Goal: Information Seeking & Learning: Learn about a topic

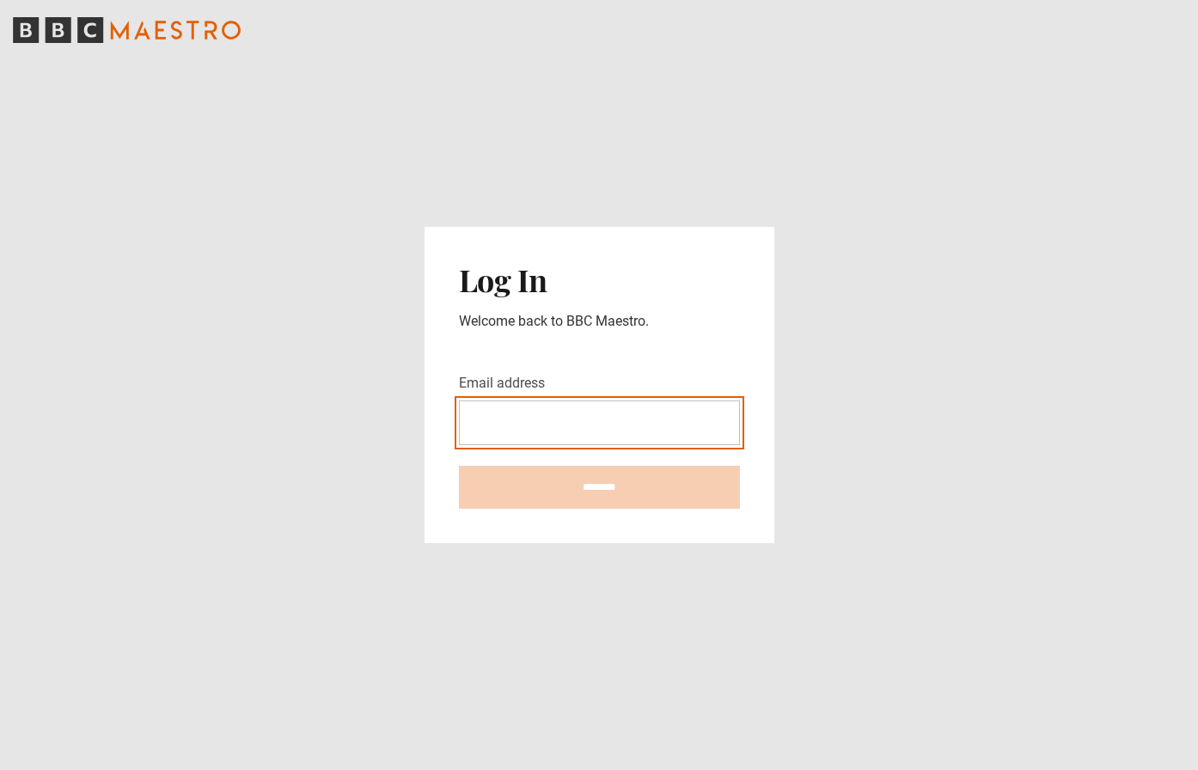
click at [716, 769] on com-1password-button at bounding box center [599, 770] width 1198 height 0
type input "**********"
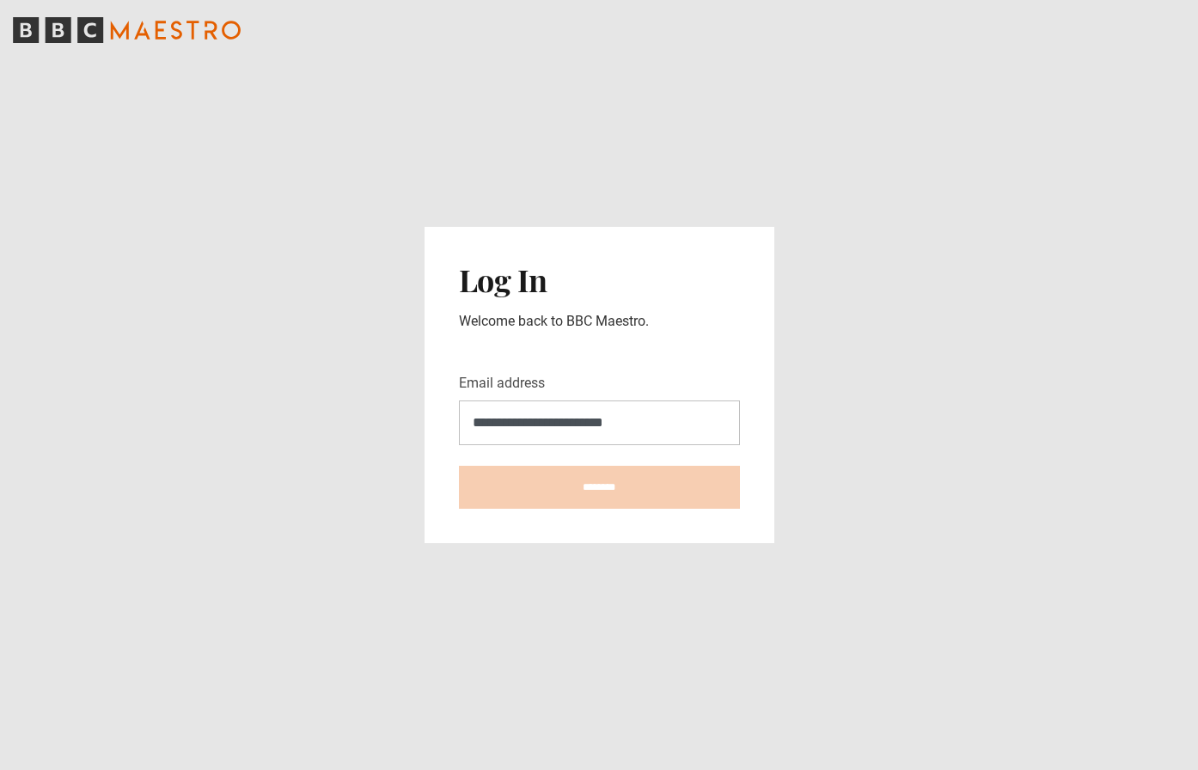
type input "**********"
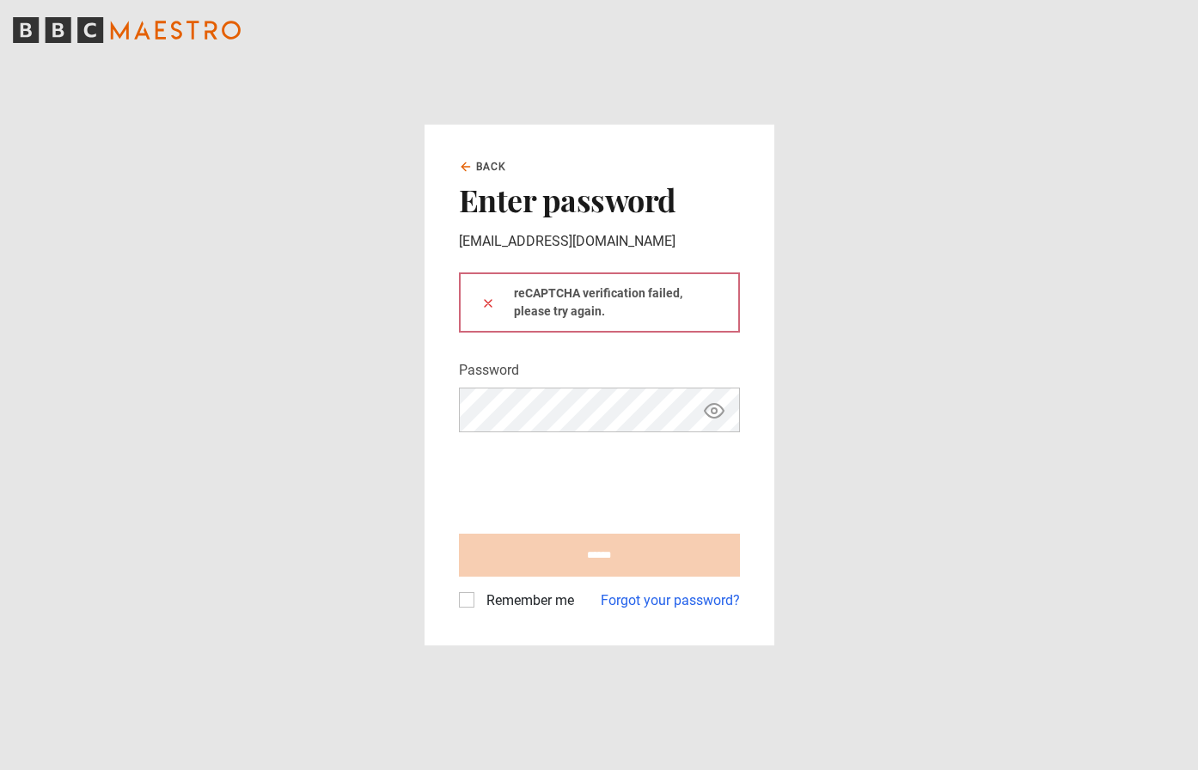
type input "**********"
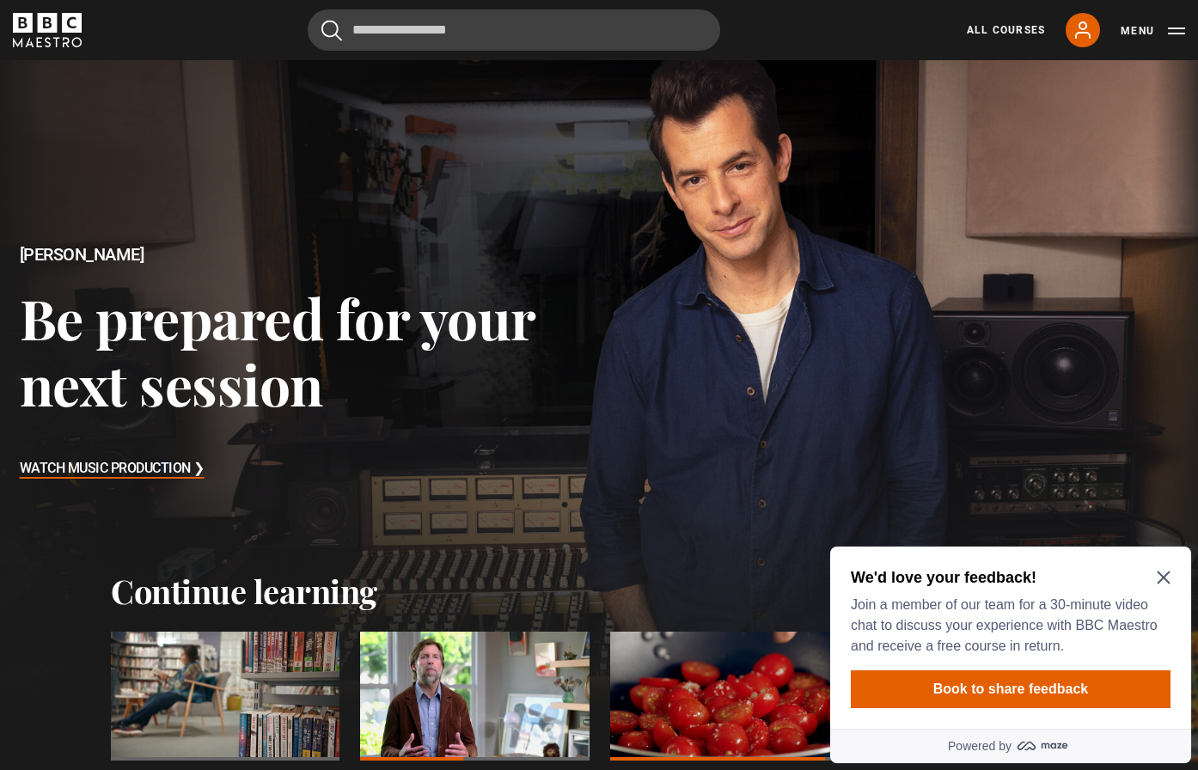
scroll to position [30, 0]
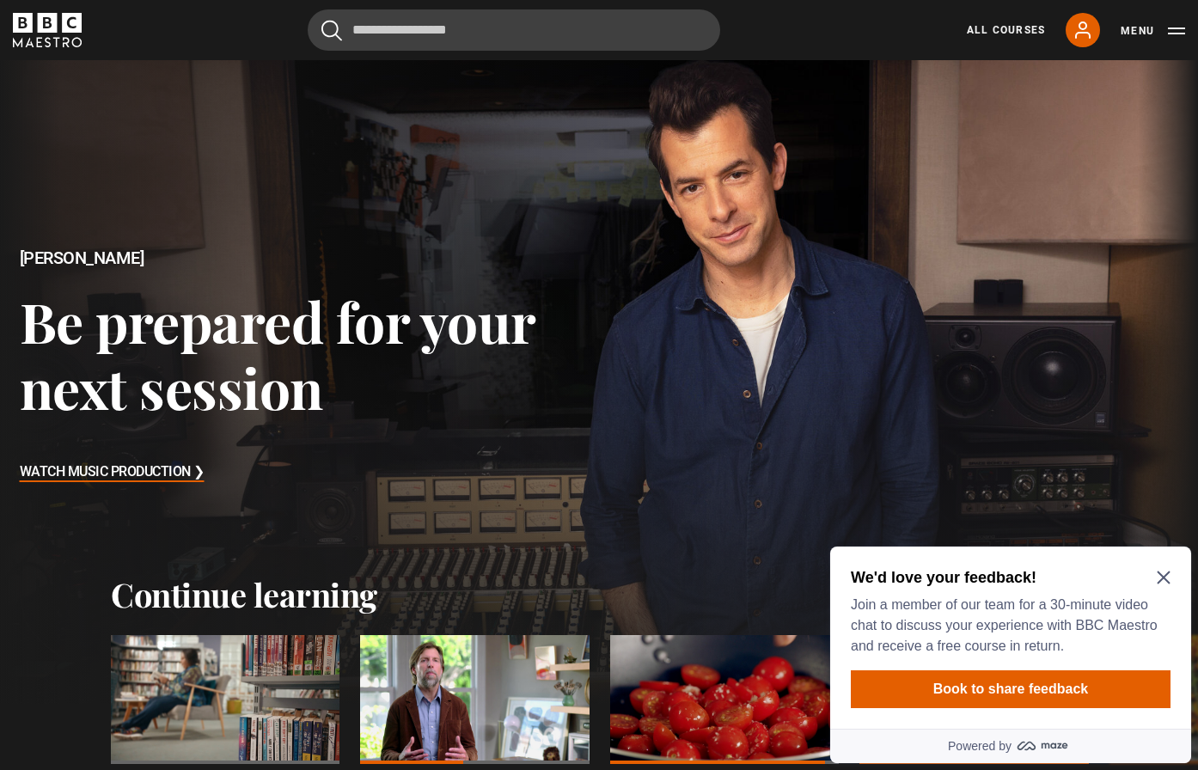
click at [1168, 571] on icon "Close Maze Prompt" at bounding box center [1164, 578] width 14 height 14
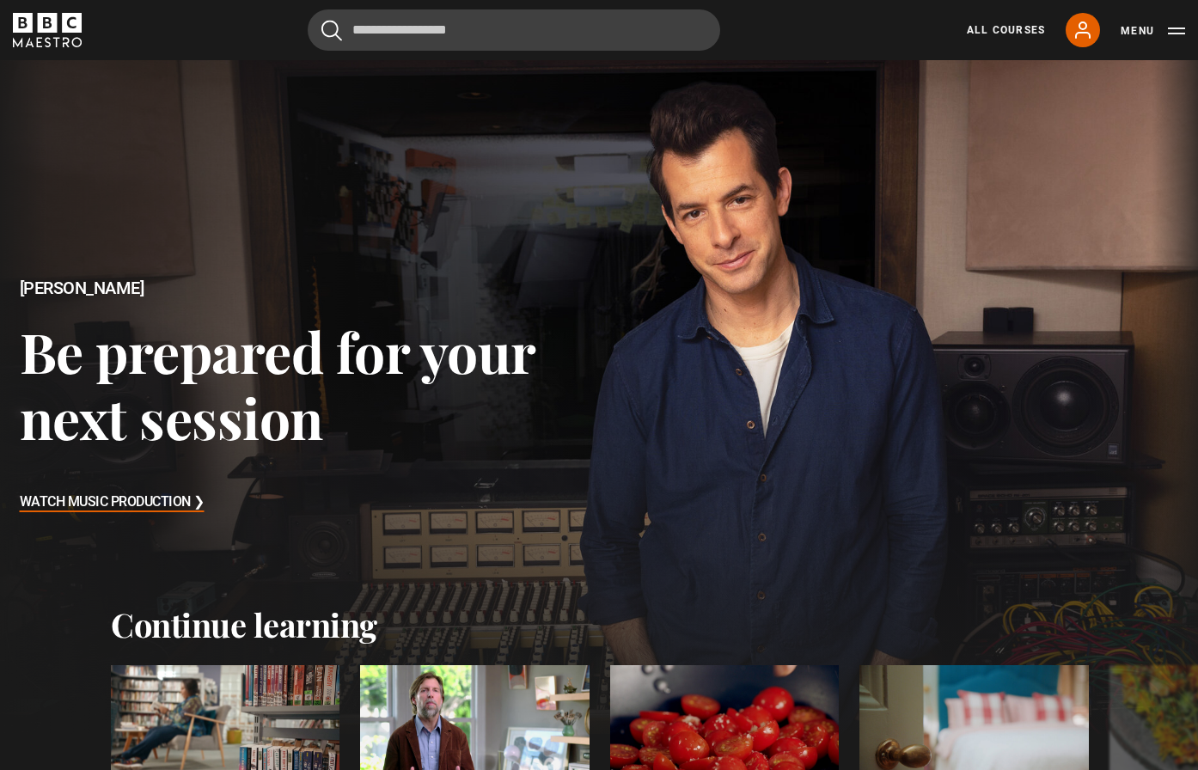
scroll to position [0, 0]
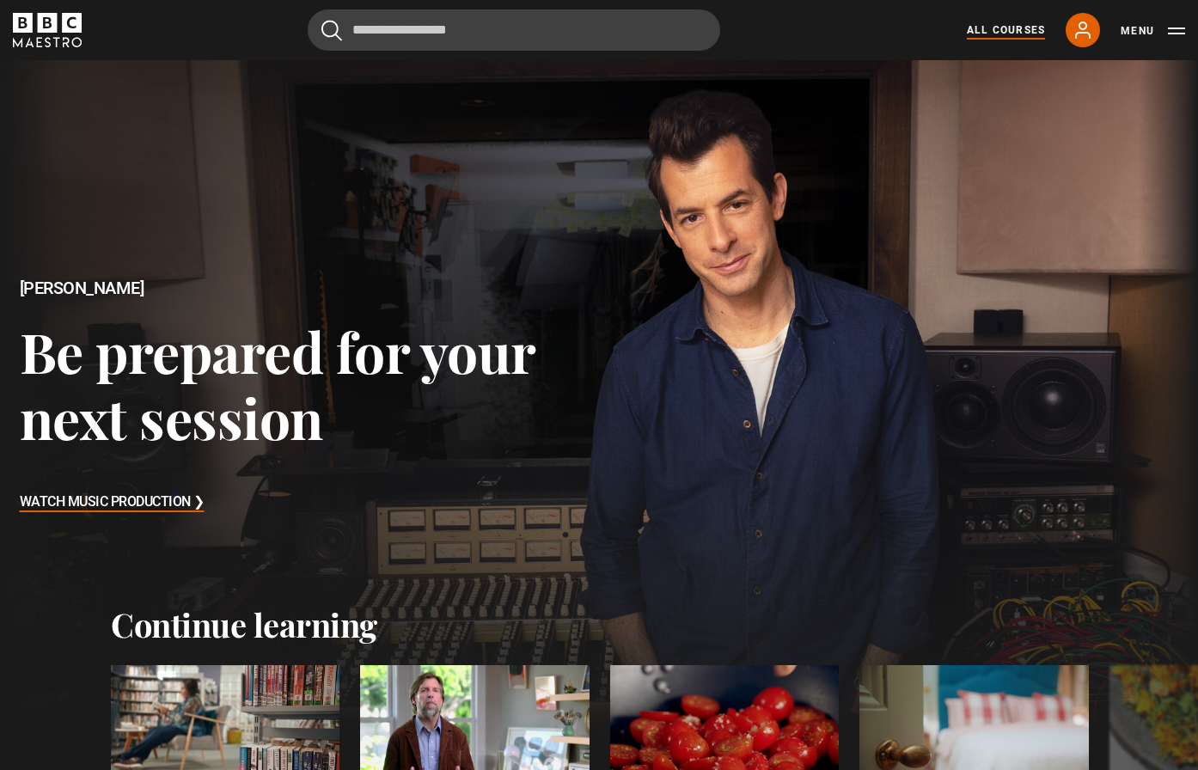
click at [969, 32] on link "All Courses" at bounding box center [1006, 29] width 78 height 15
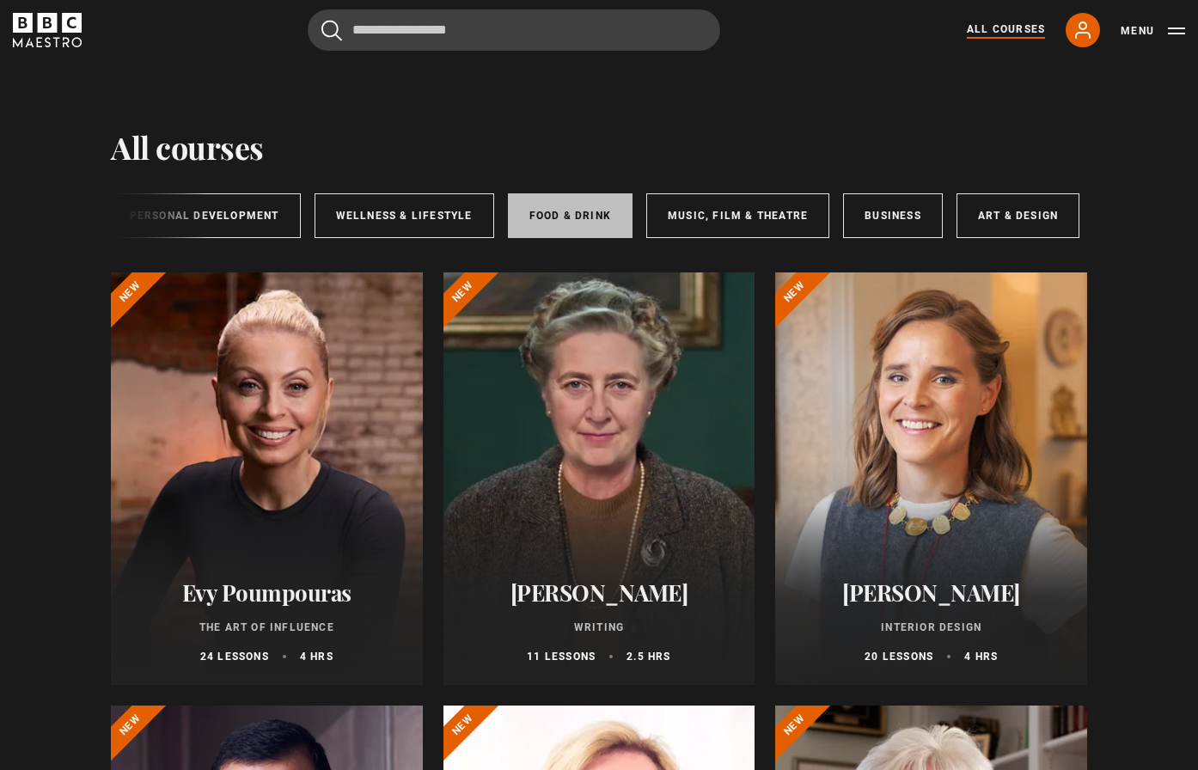
scroll to position [0, 286]
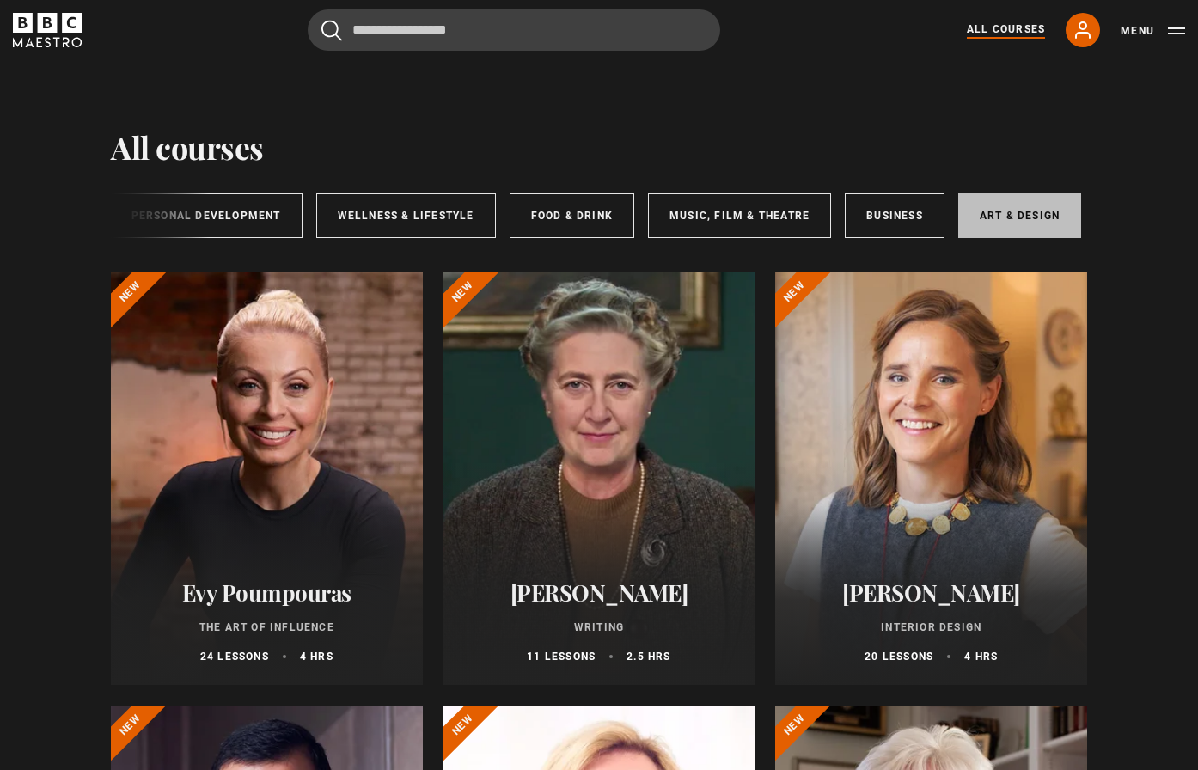
click at [993, 213] on link "Art & Design" at bounding box center [1019, 215] width 123 height 45
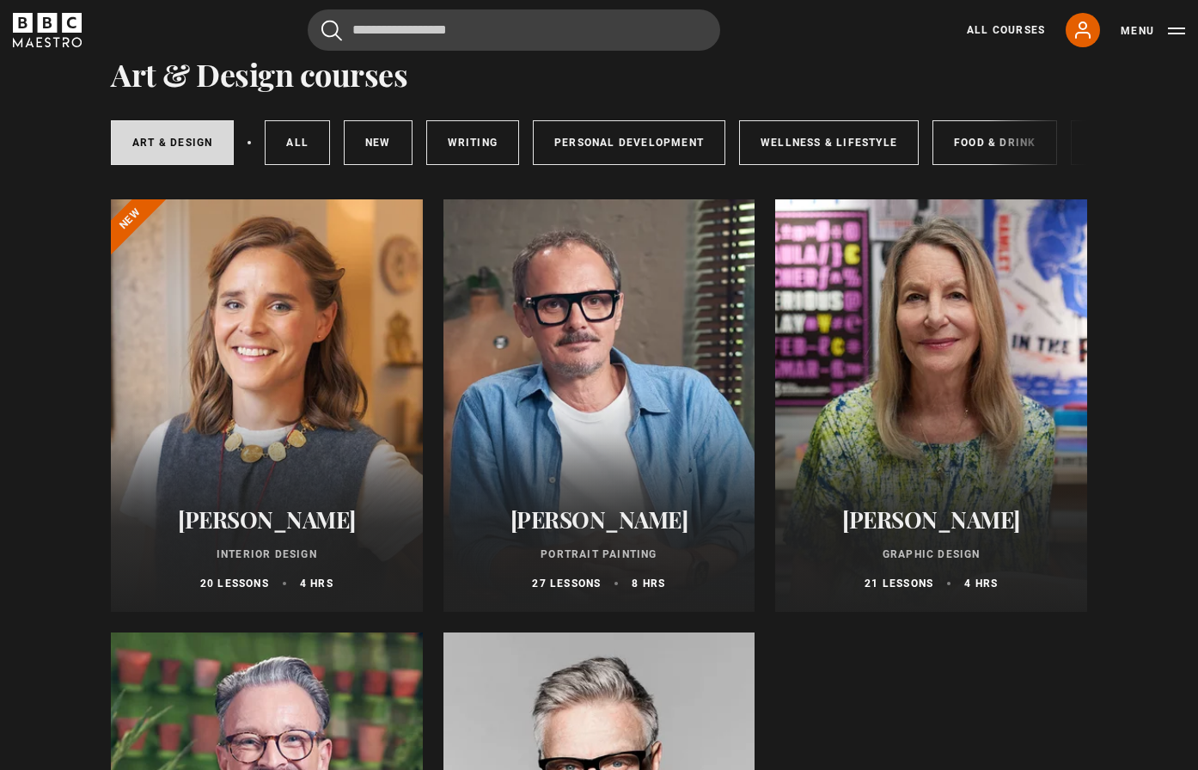
scroll to position [76, 0]
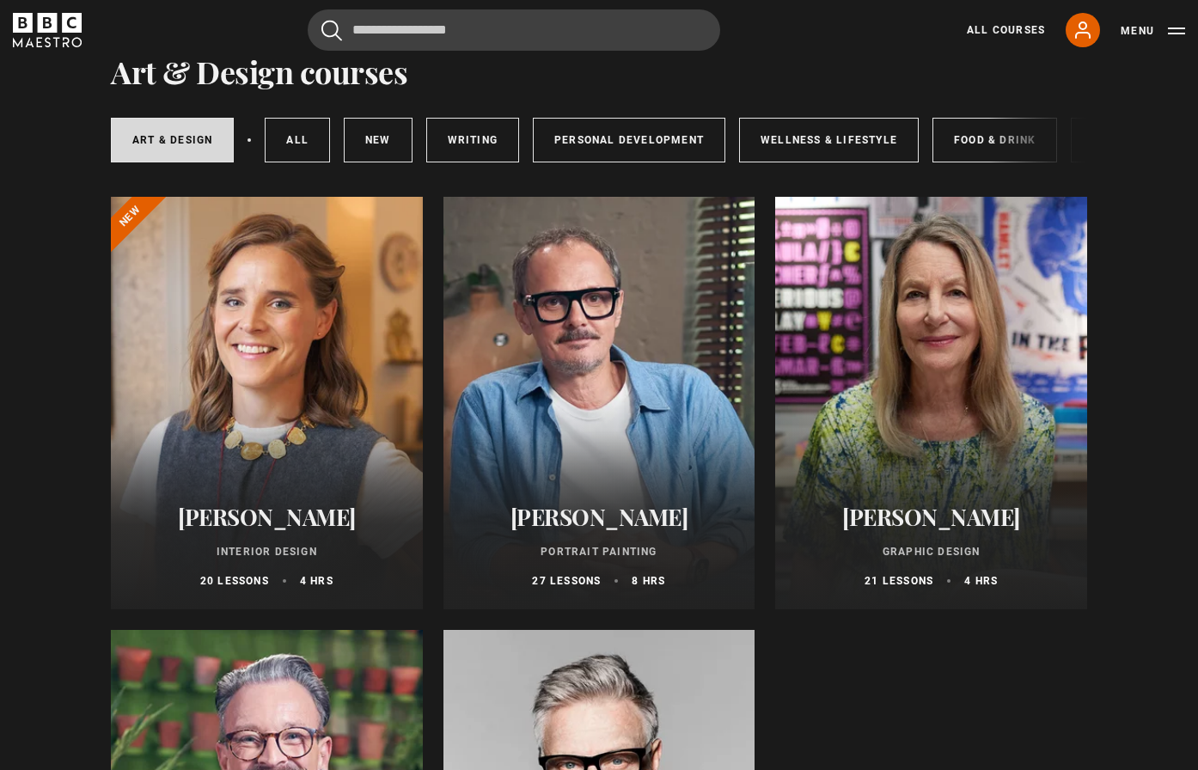
click at [611, 382] on div at bounding box center [599, 403] width 312 height 412
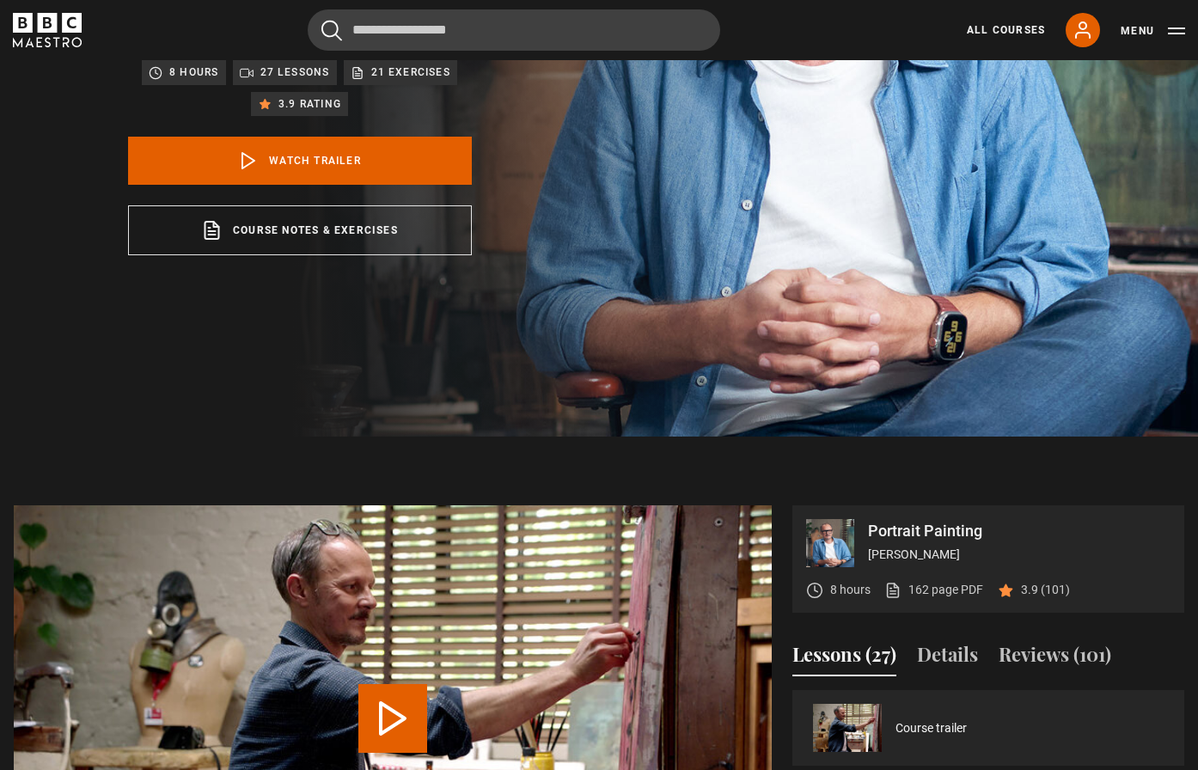
scroll to position [335, 0]
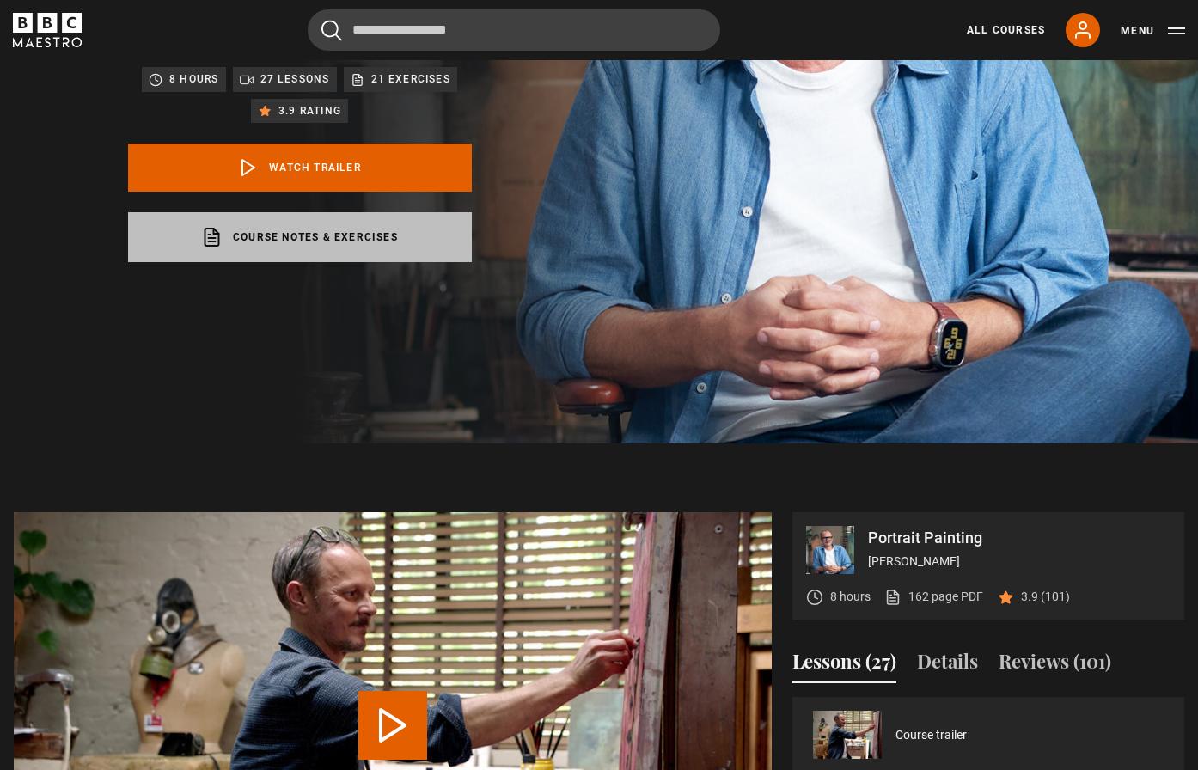
click at [340, 233] on link "Course notes & exercises opens in a new tab" at bounding box center [300, 237] width 344 height 50
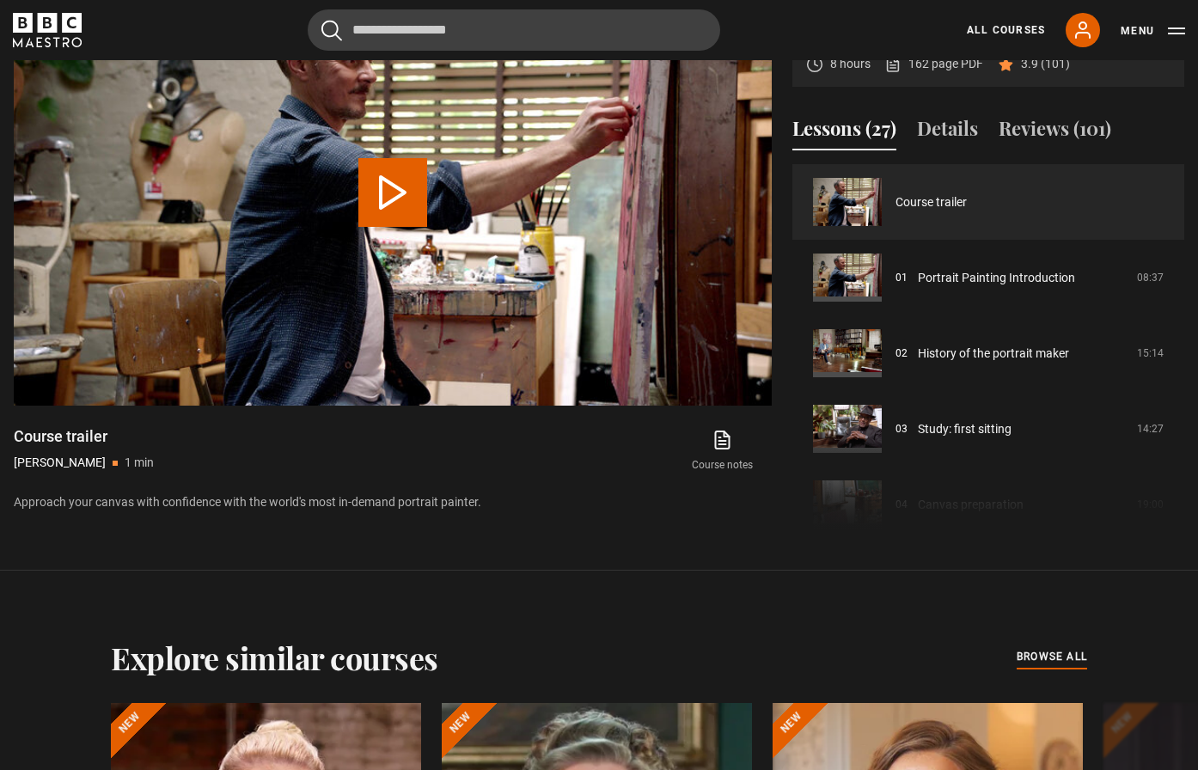
scroll to position [869, 0]
click at [405, 198] on button "Play Video" at bounding box center [392, 191] width 69 height 69
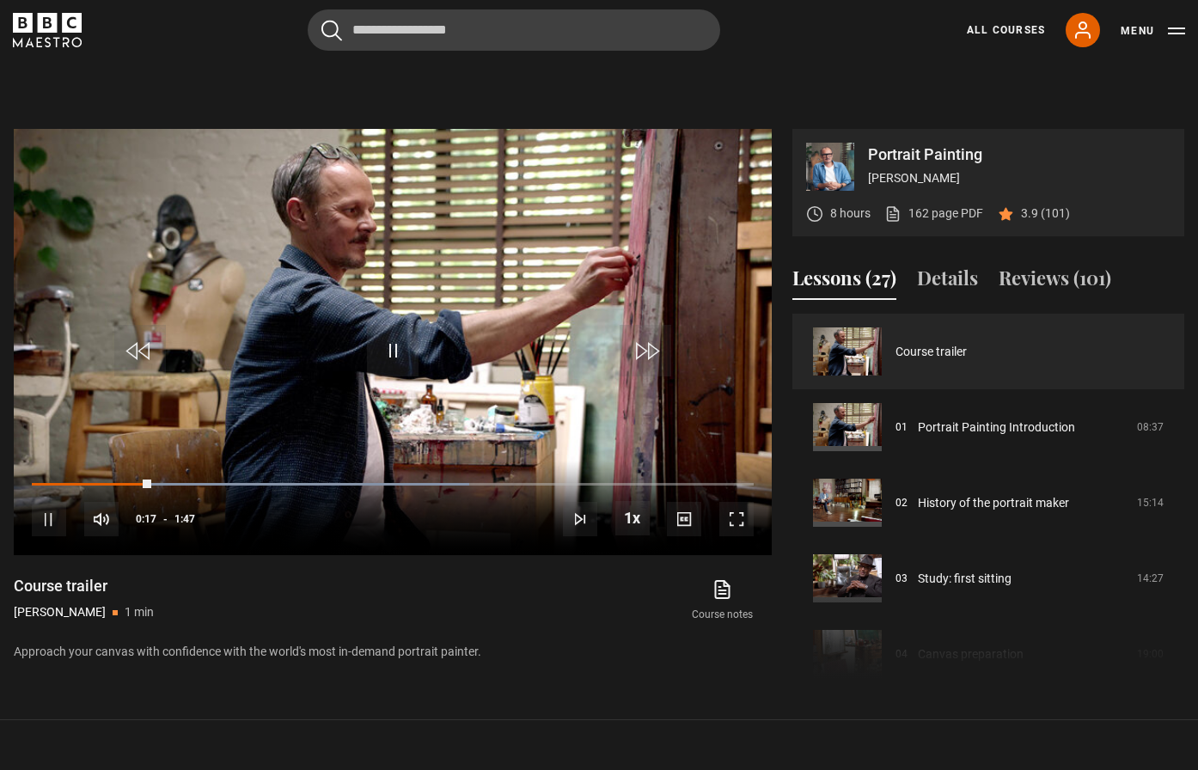
scroll to position [705, 0]
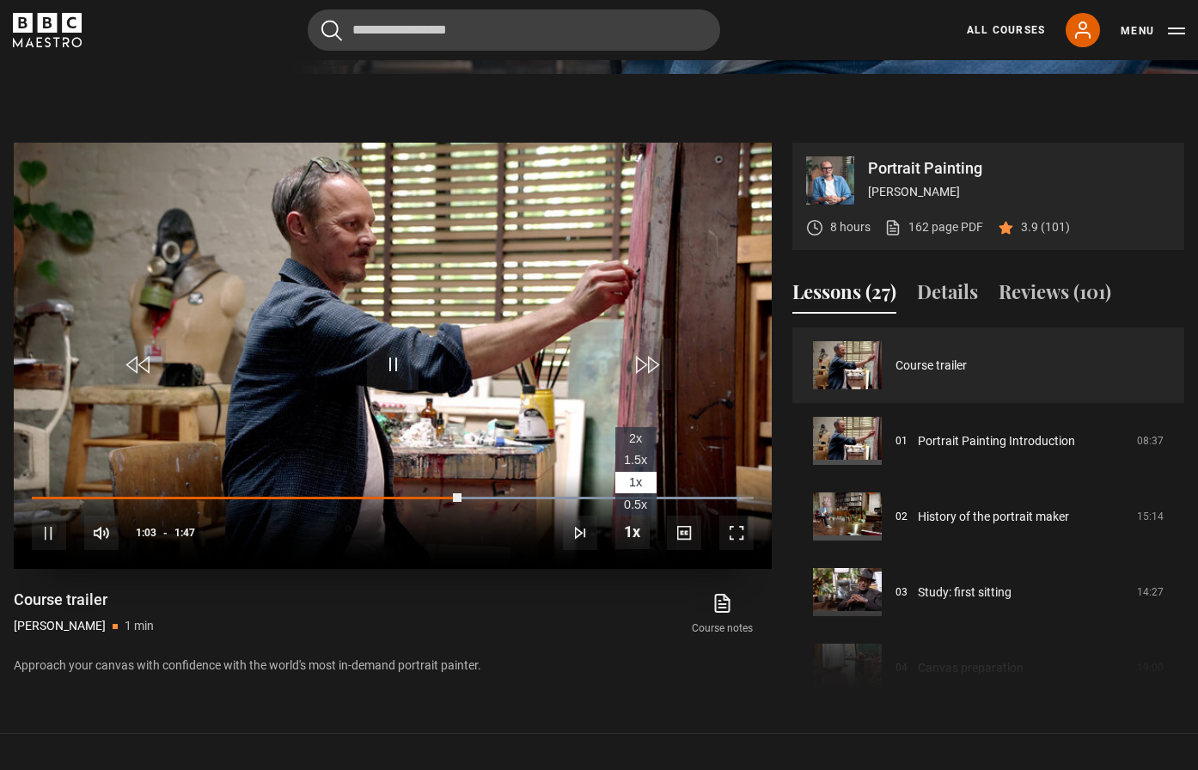
click at [641, 460] on span "1.5x" at bounding box center [635, 460] width 23 height 14
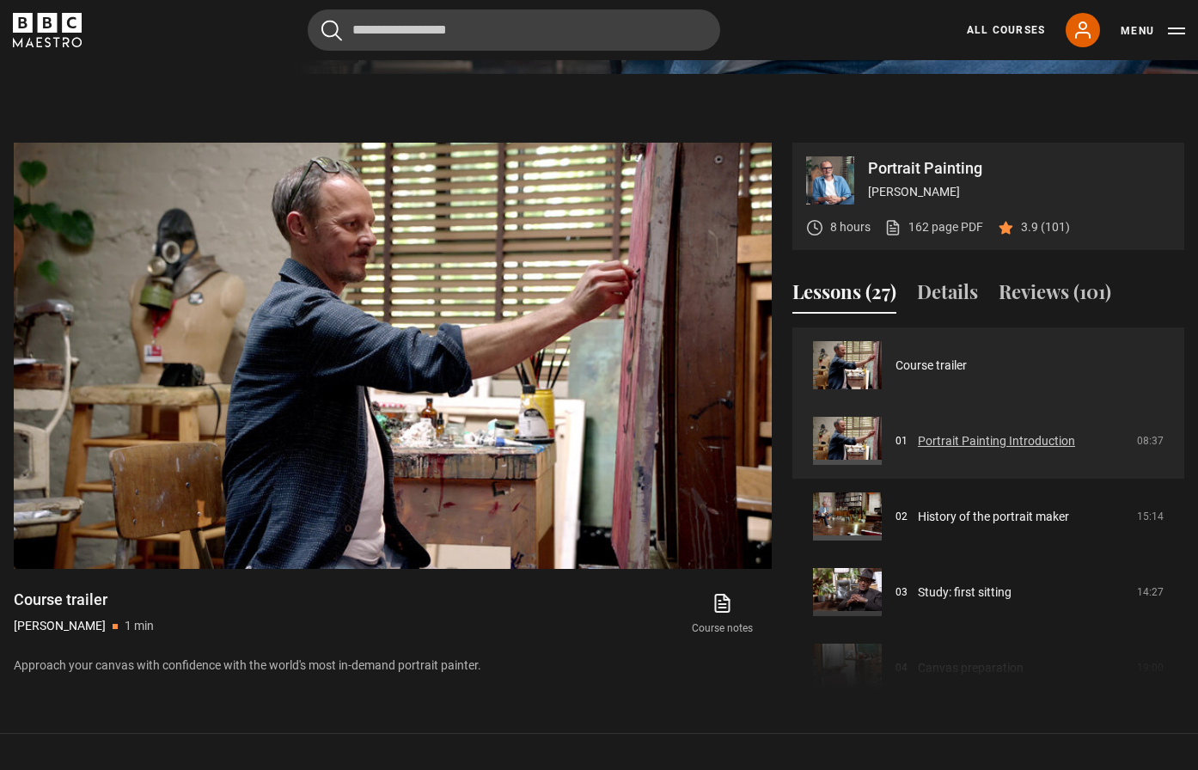
click at [935, 444] on link "Portrait Painting Introduction" at bounding box center [996, 441] width 157 height 18
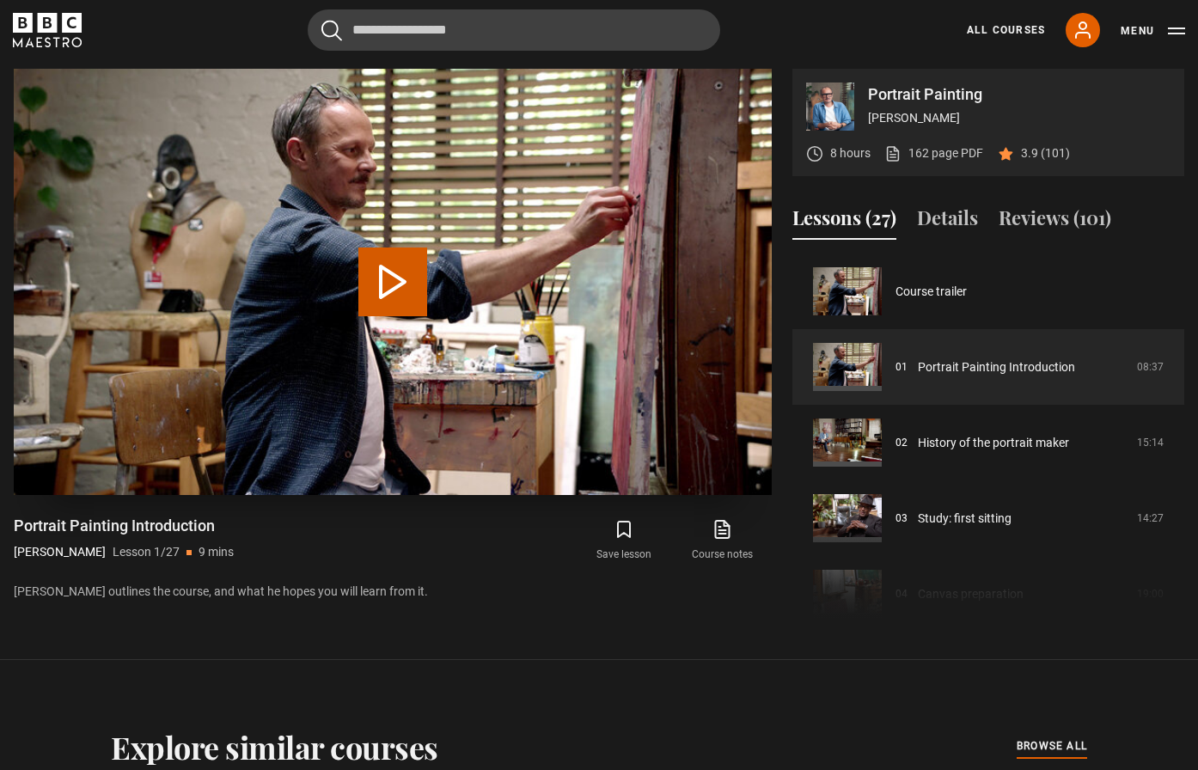
click at [404, 289] on button "Play Lesson Portrait Painting Introduction" at bounding box center [392, 281] width 69 height 69
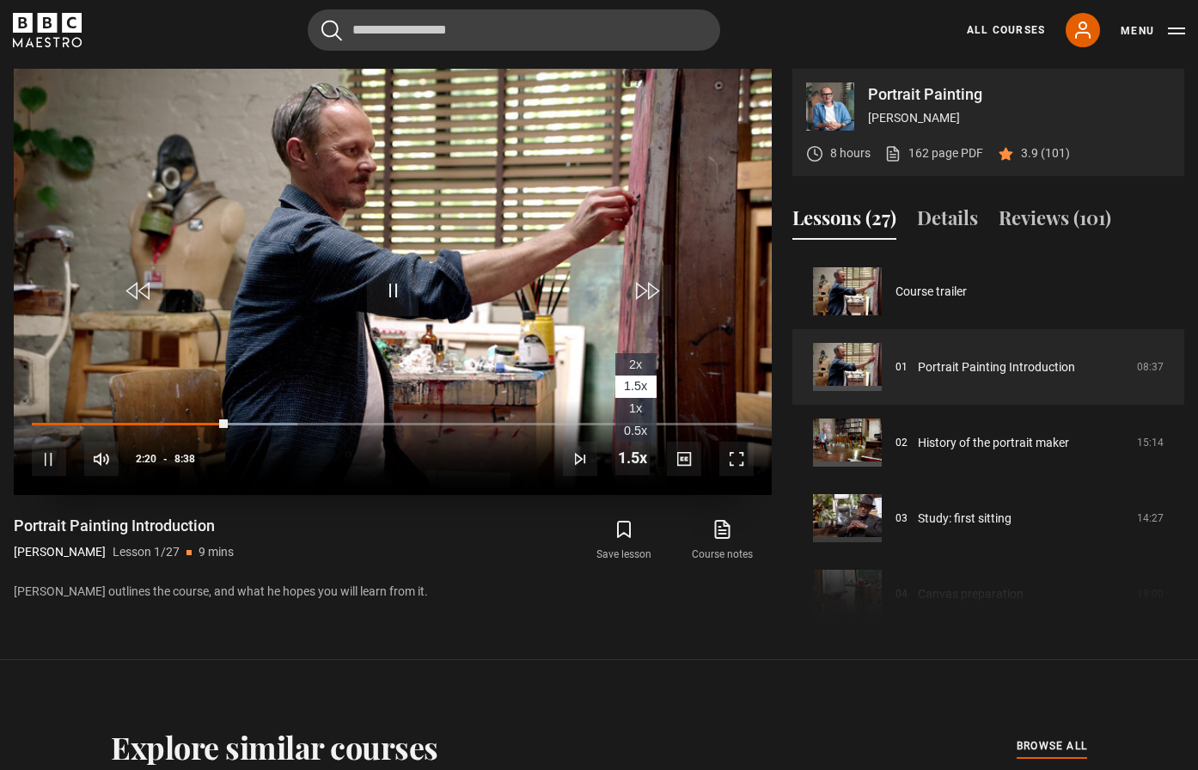
click at [638, 454] on span "Video Player" at bounding box center [632, 458] width 34 height 34
click at [641, 406] on span "1x" at bounding box center [635, 408] width 13 height 14
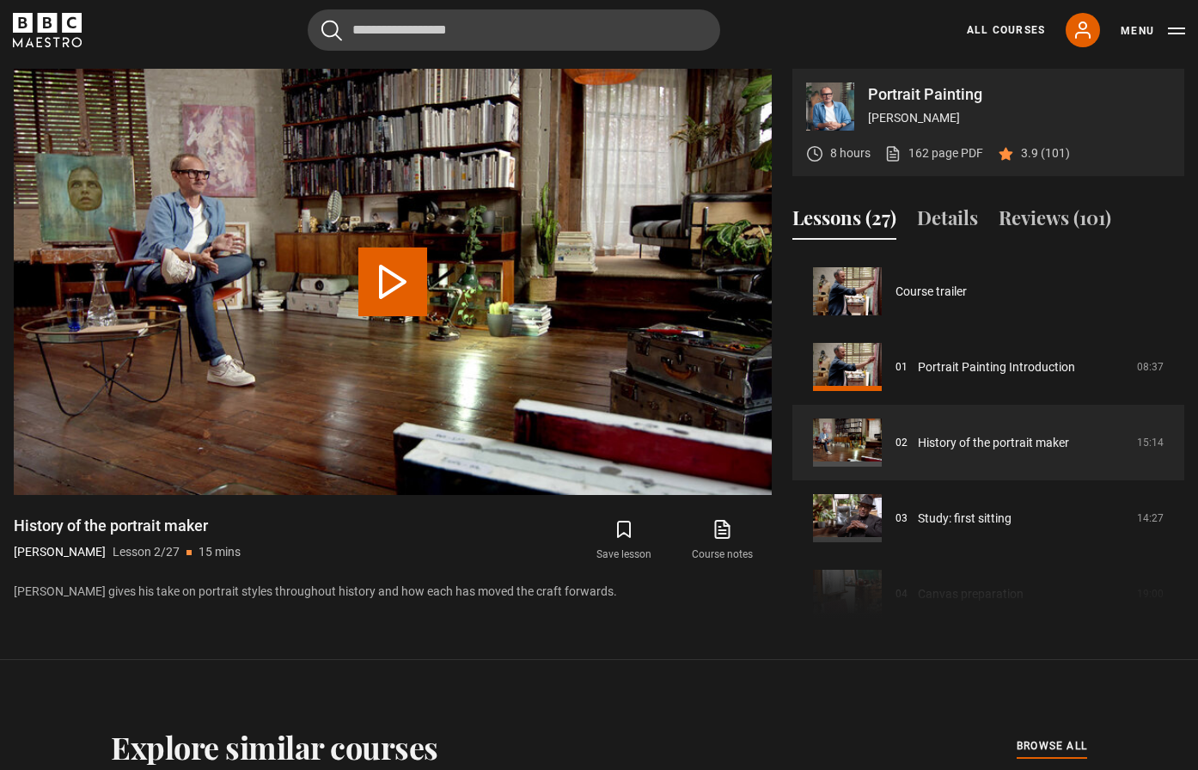
scroll to position [76, 0]
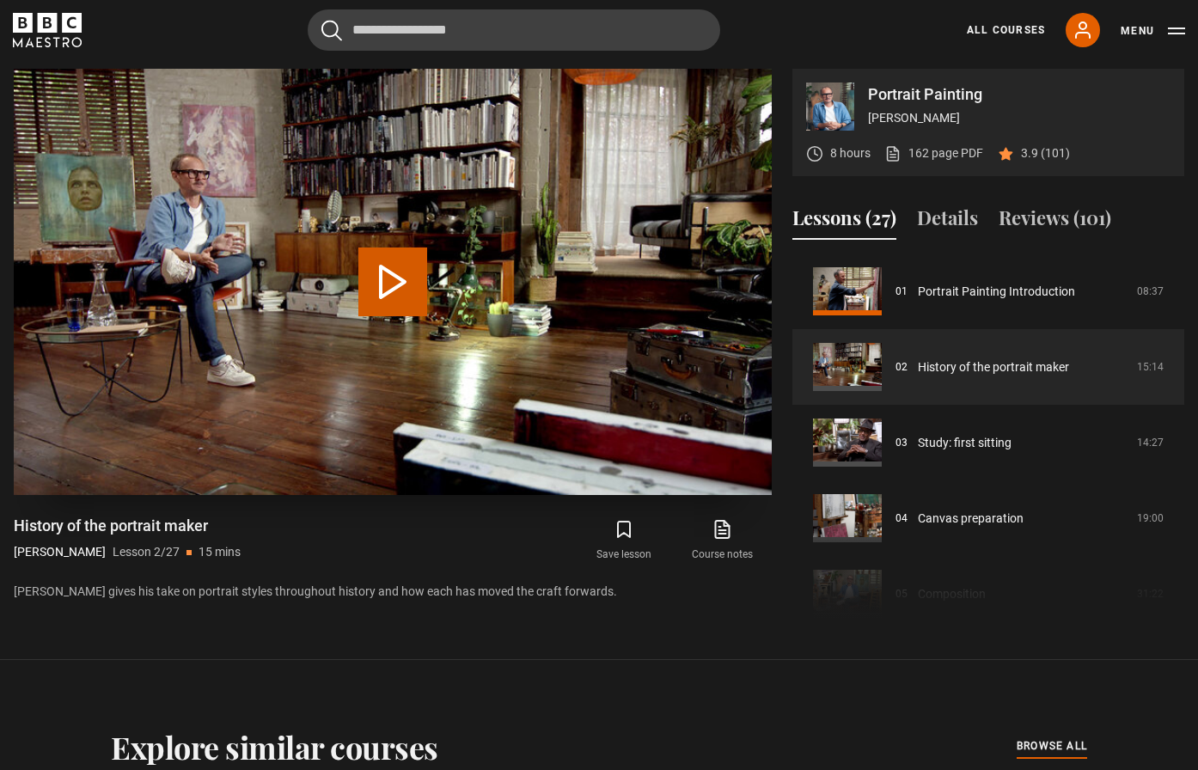
click at [401, 295] on button "Play Lesson History of the portrait maker" at bounding box center [392, 281] width 69 height 69
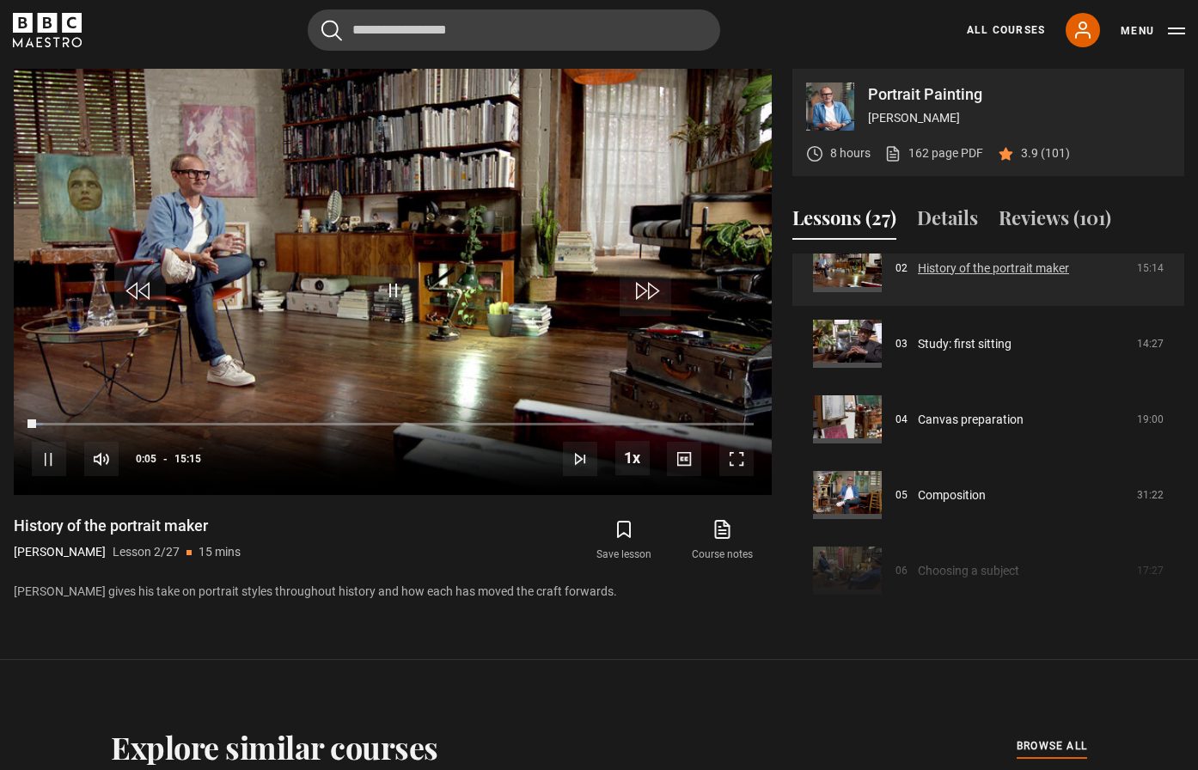
scroll to position [183, 0]
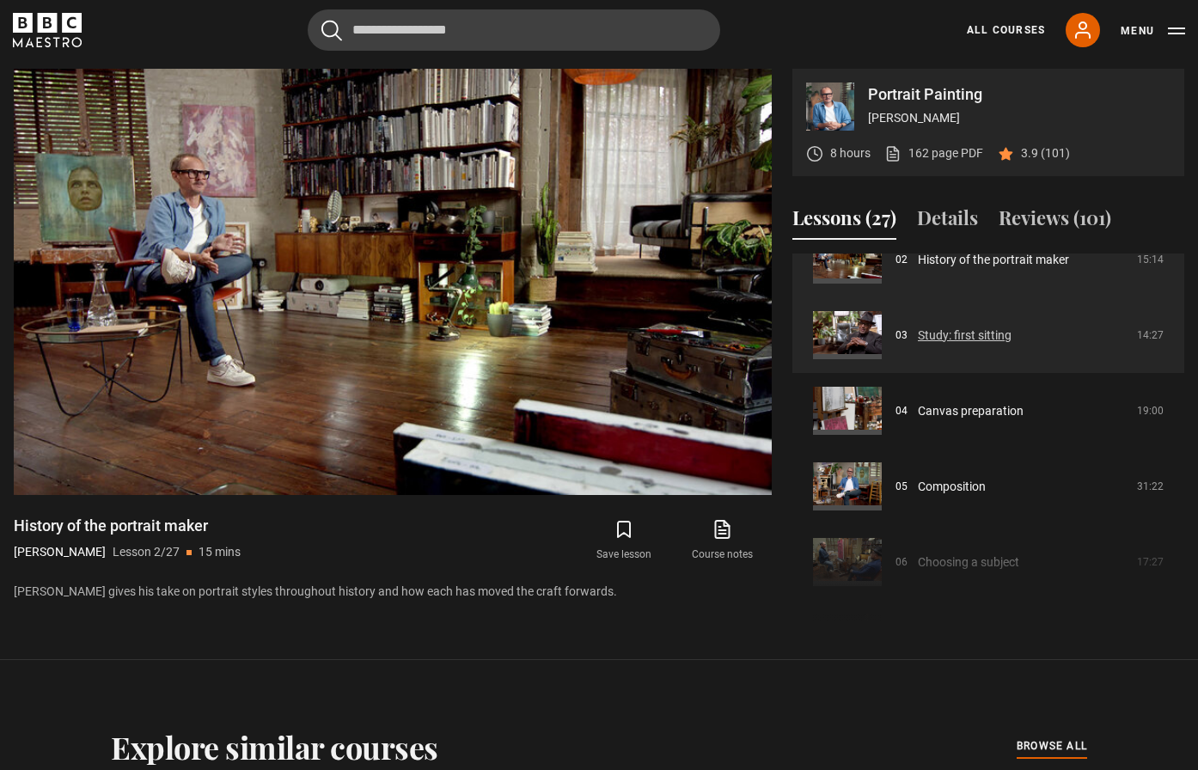
click at [943, 339] on link "Study: first sitting" at bounding box center [965, 336] width 94 height 18
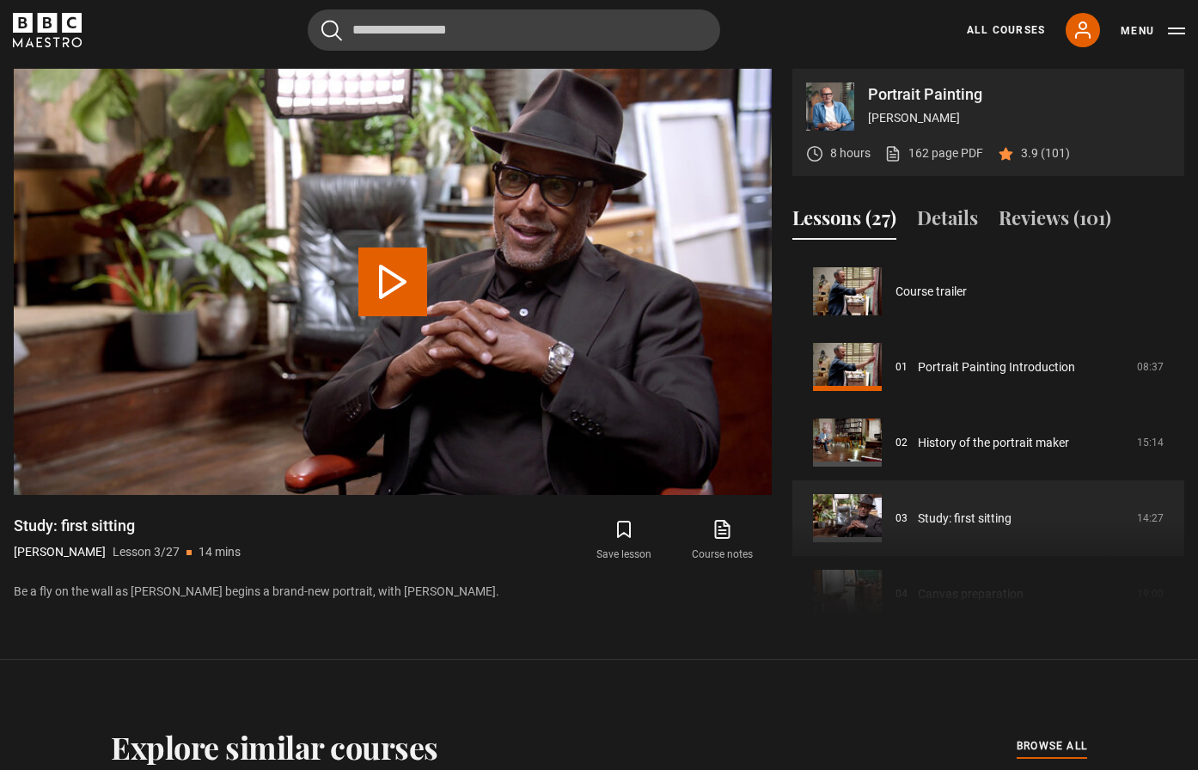
scroll to position [151, 0]
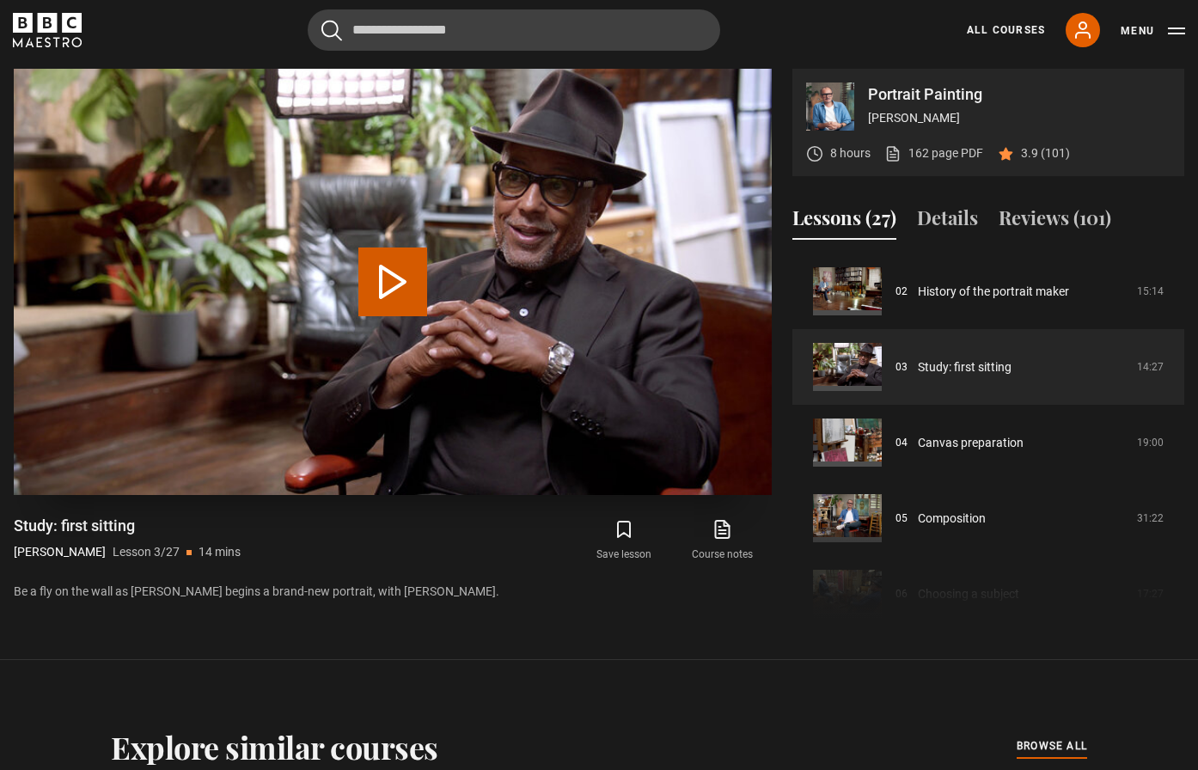
click at [399, 286] on button "Play Lesson Study: first sitting" at bounding box center [392, 281] width 69 height 69
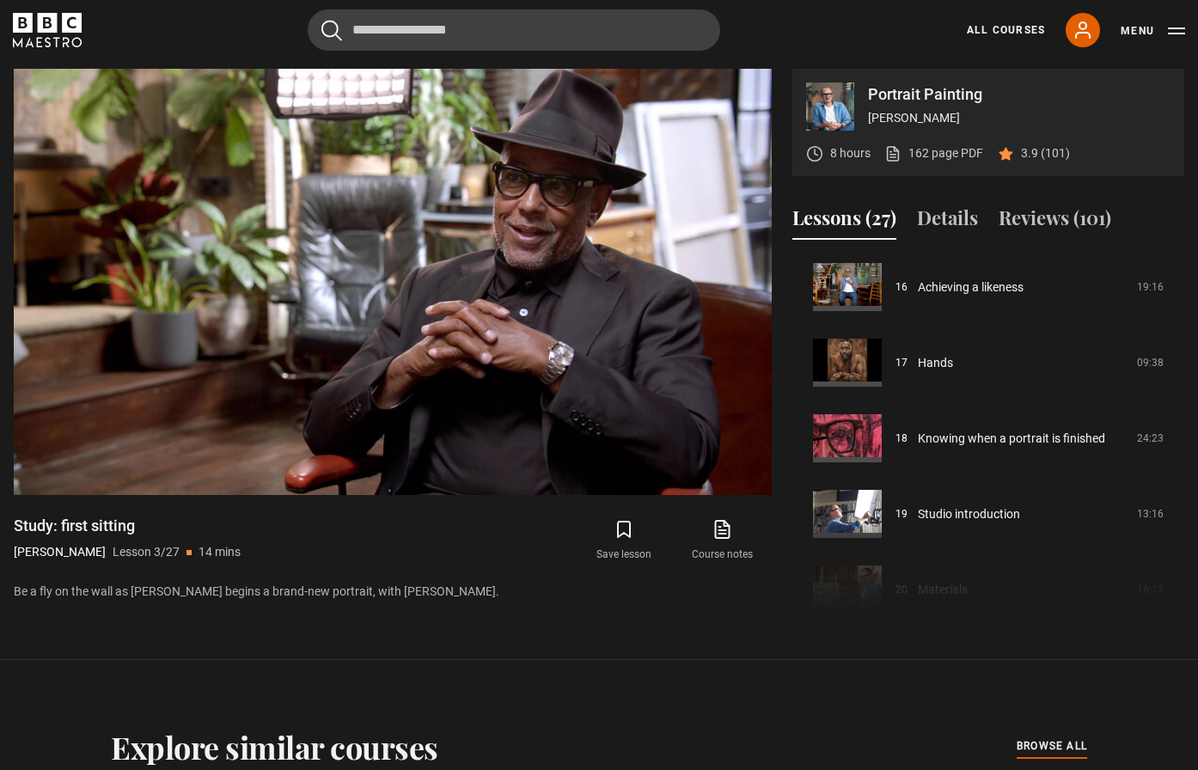
scroll to position [1220, 0]
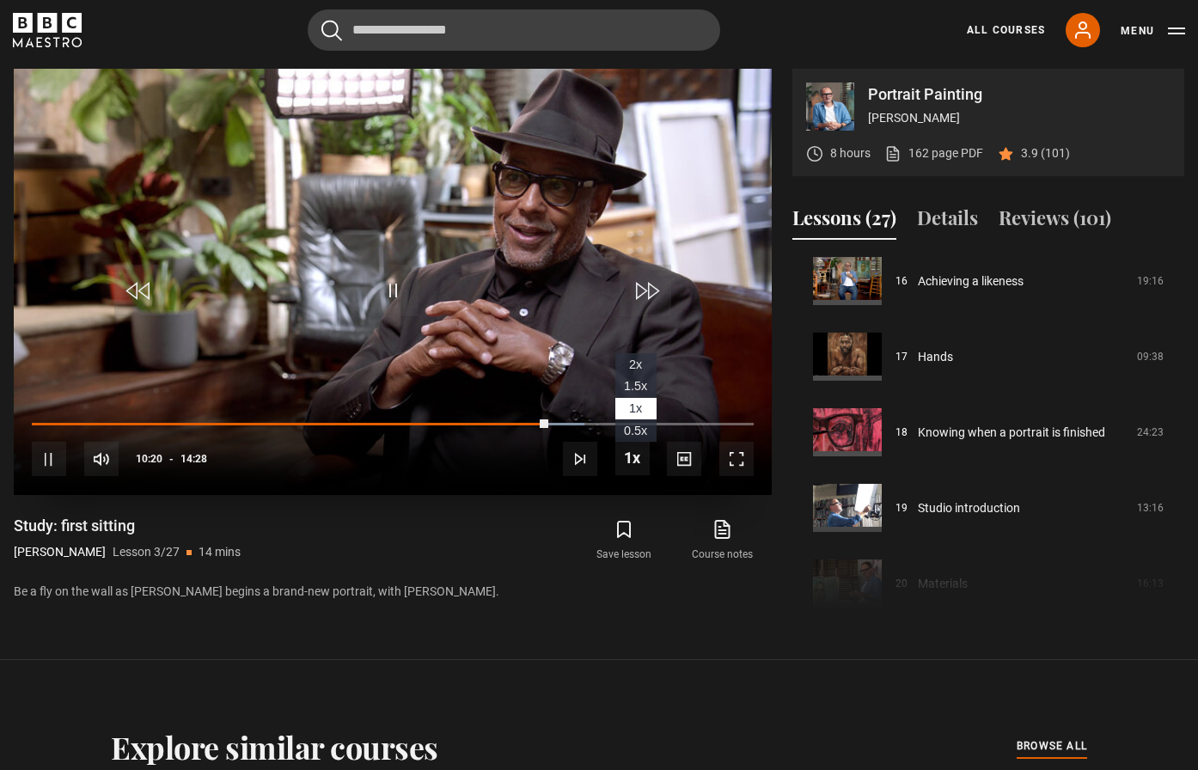
click at [634, 387] on span "1.5x" at bounding box center [635, 386] width 23 height 14
click at [641, 366] on span "2x" at bounding box center [635, 364] width 13 height 14
click at [685, 462] on span "Video Player" at bounding box center [684, 459] width 34 height 34
click at [687, 430] on span "English Captions" at bounding box center [688, 434] width 40 height 14
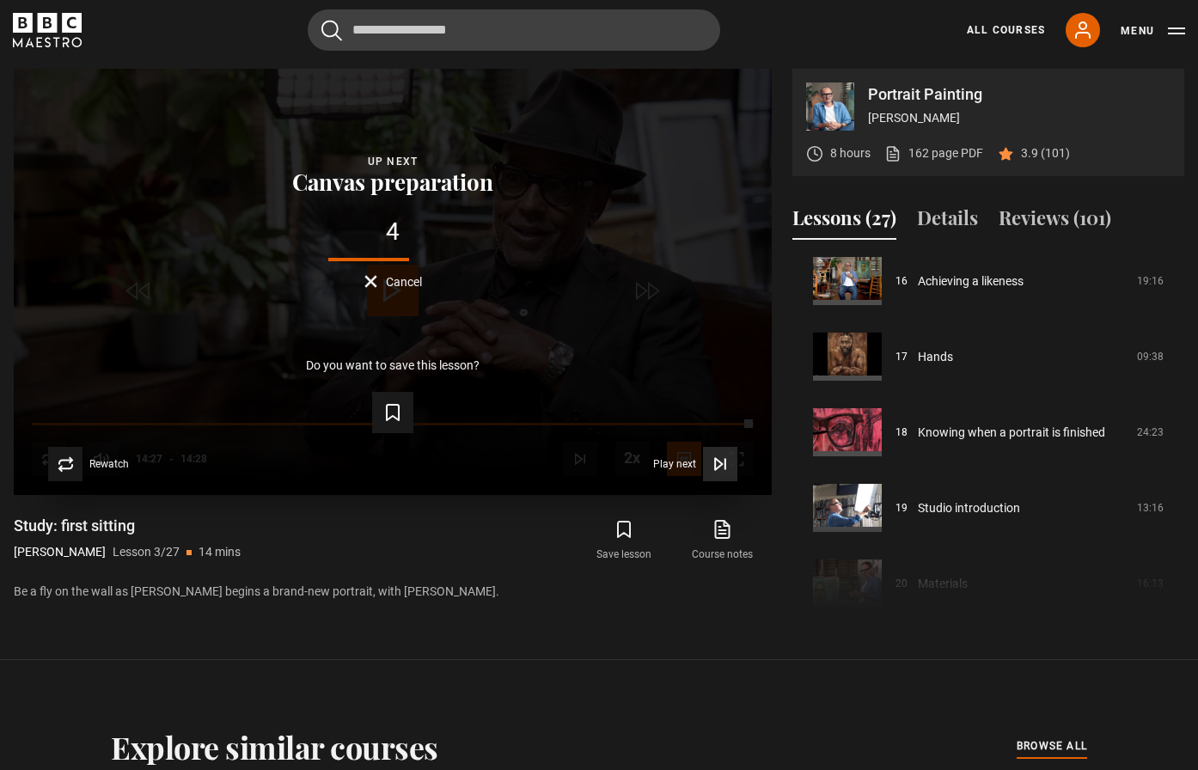
click at [687, 464] on span "Play next" at bounding box center [674, 464] width 43 height 10
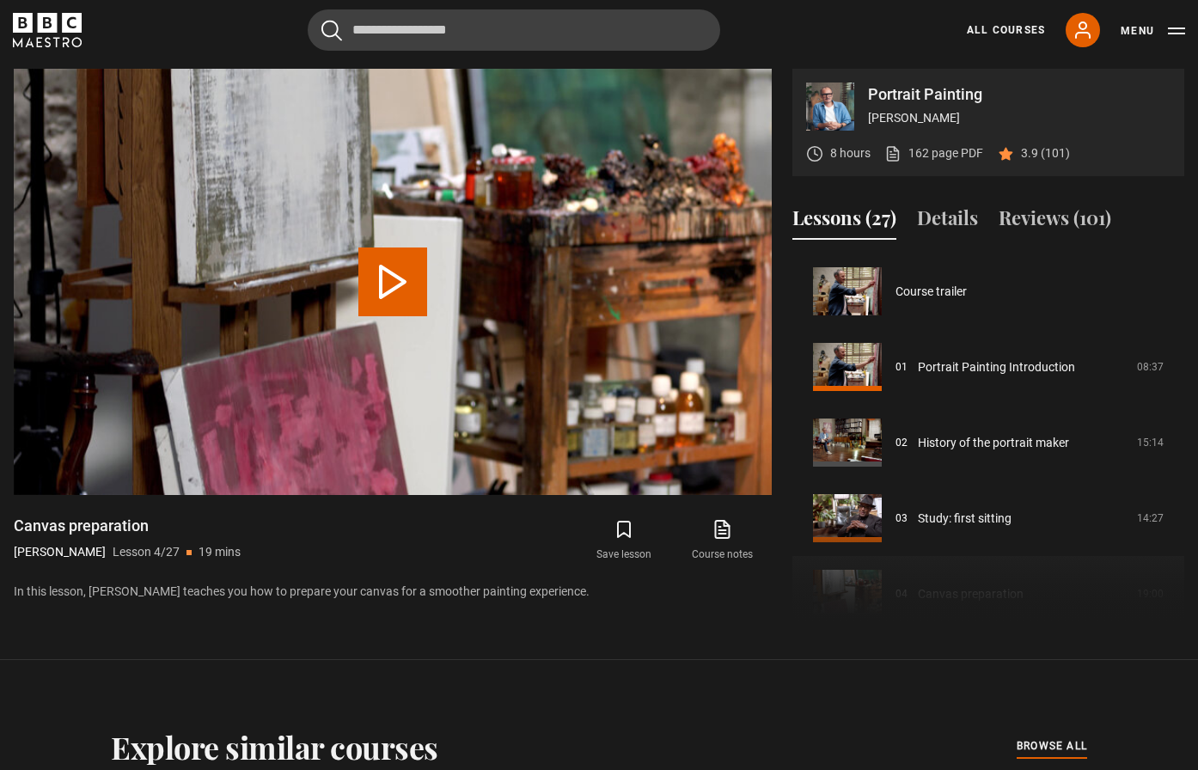
scroll to position [227, 0]
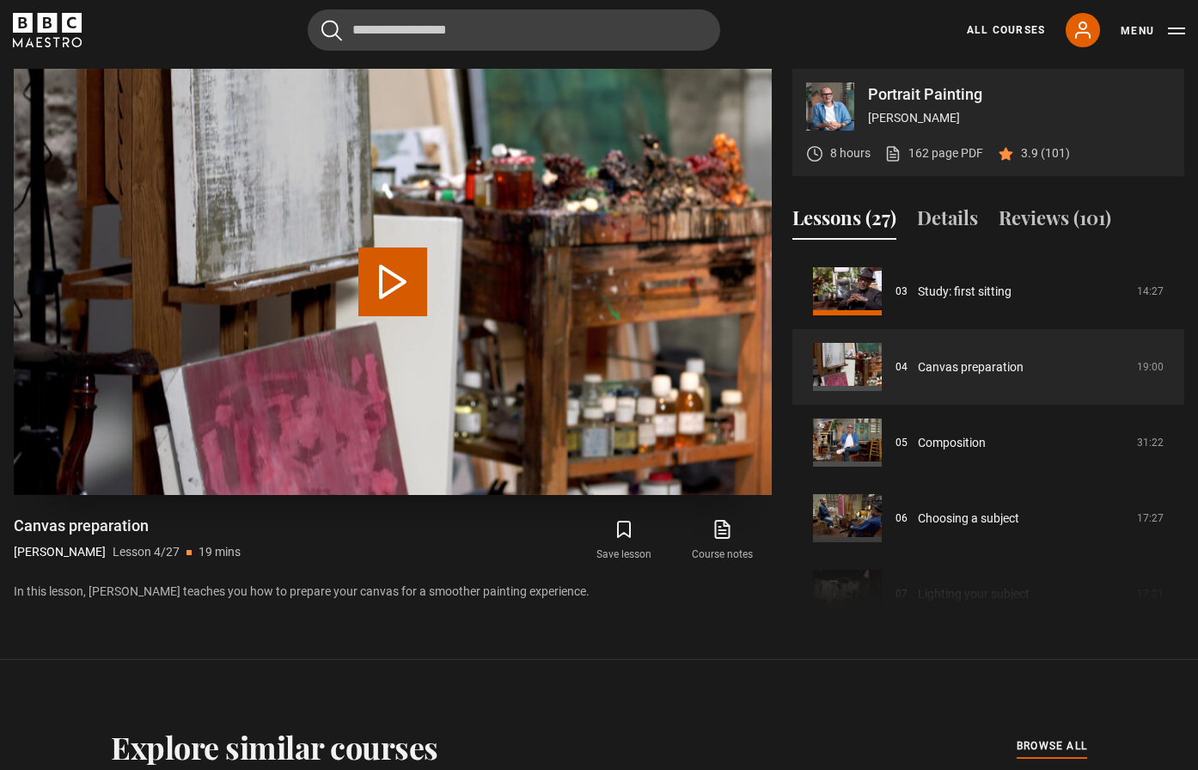
click at [408, 271] on button "Play Lesson Canvas preparation" at bounding box center [392, 281] width 69 height 69
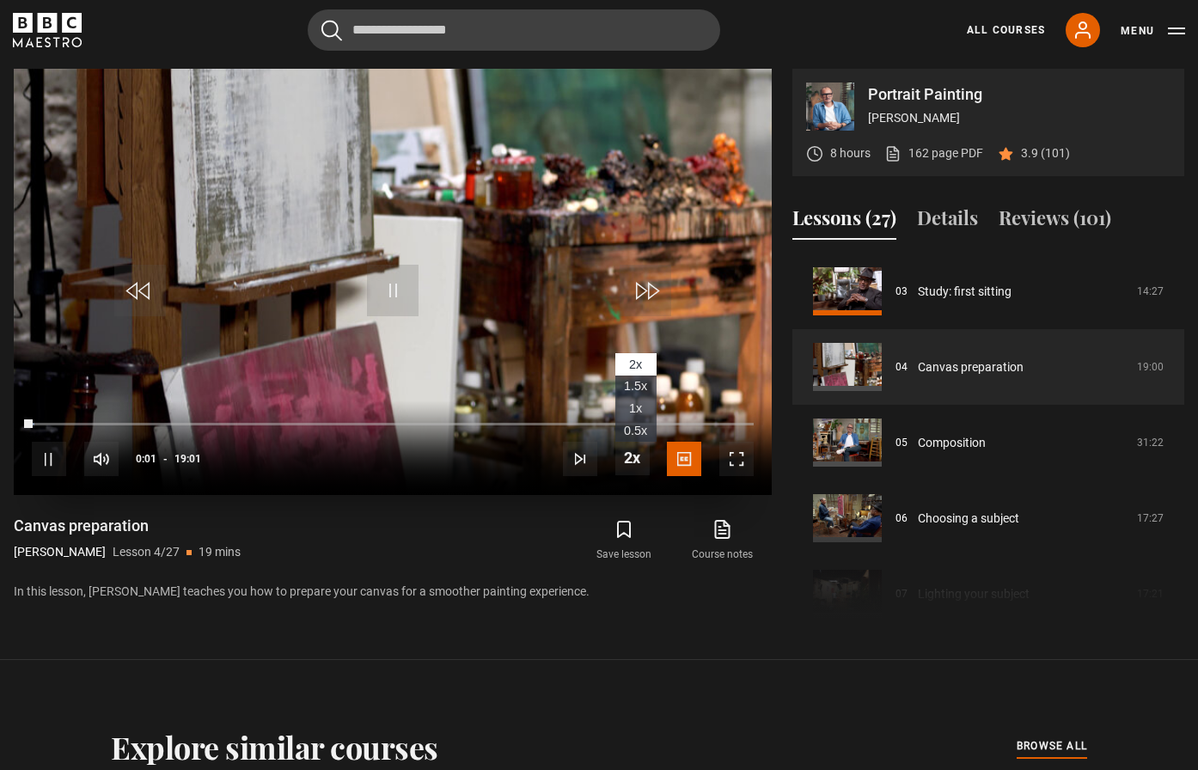
click at [622, 388] on li "1.5x" at bounding box center [635, 387] width 41 height 22
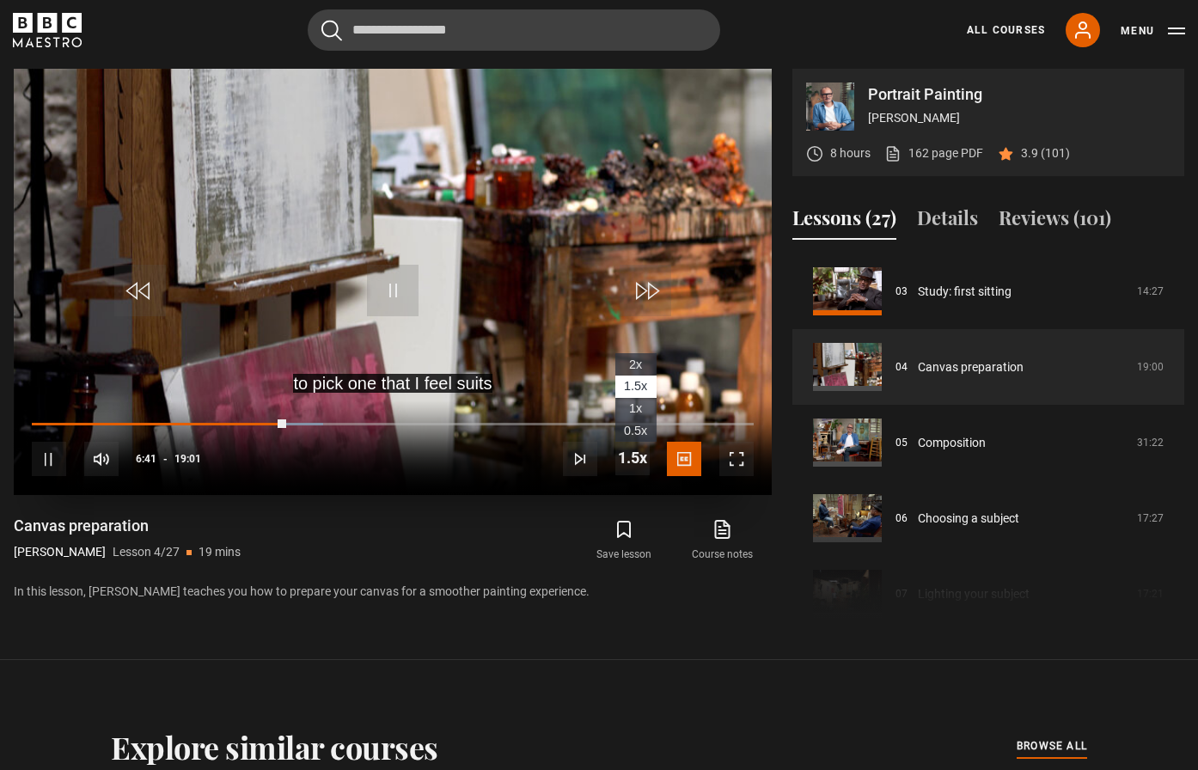
click at [633, 403] on span "1x" at bounding box center [635, 408] width 13 height 14
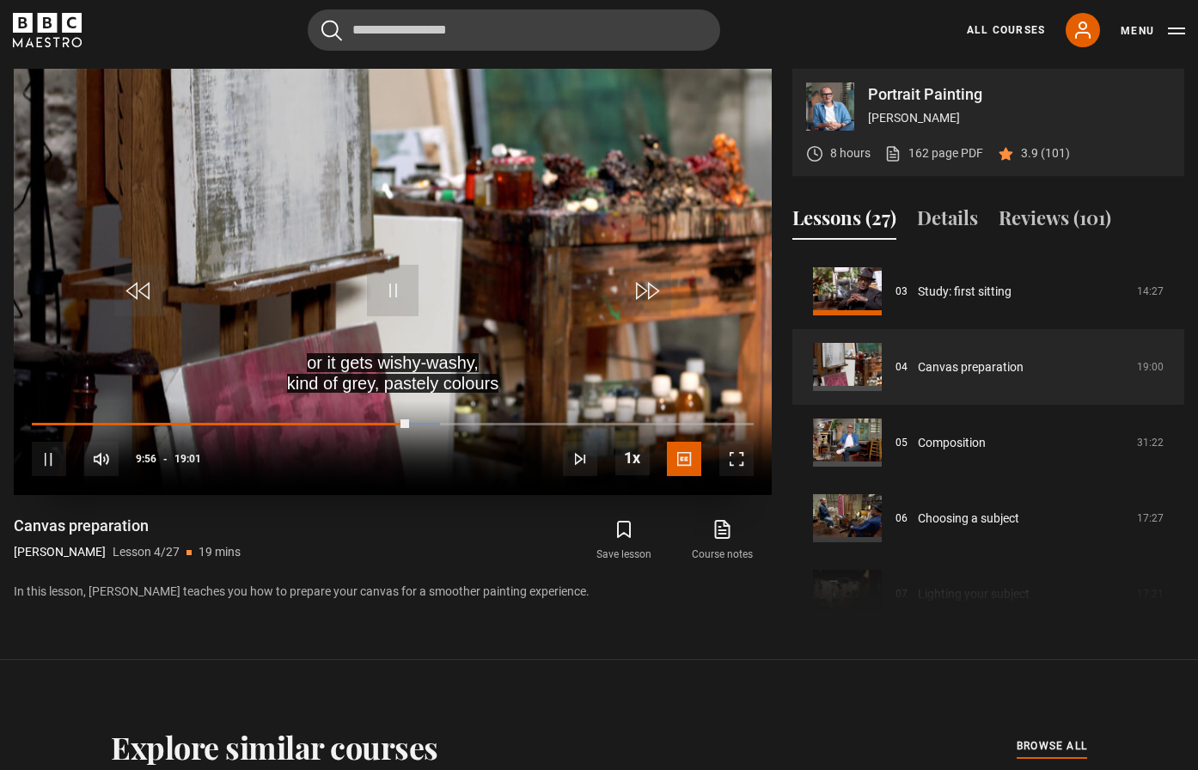
click at [364, 420] on div "10s Skip Back 10 seconds Pause 10s Skip Forward 10 seconds Loaded : 56.52% 08:4…" at bounding box center [393, 447] width 758 height 95
click at [360, 427] on div "10s Skip Back 10 seconds Pause 10s Skip Forward 10 seconds Loaded : 56.52% 08:4…" at bounding box center [393, 447] width 758 height 95
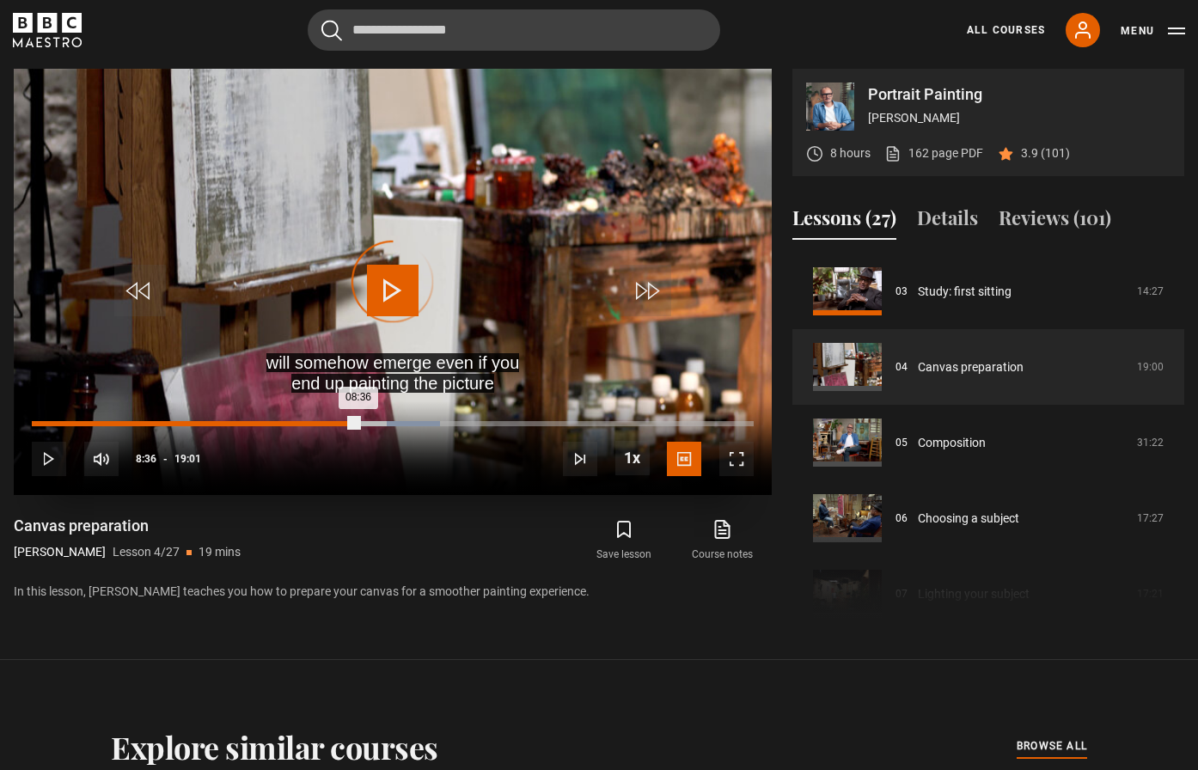
click at [358, 424] on div "Loaded : 56.52% 08:36 08:36" at bounding box center [393, 423] width 722 height 5
click at [312, 424] on div "07:22" at bounding box center [313, 423] width 3 height 5
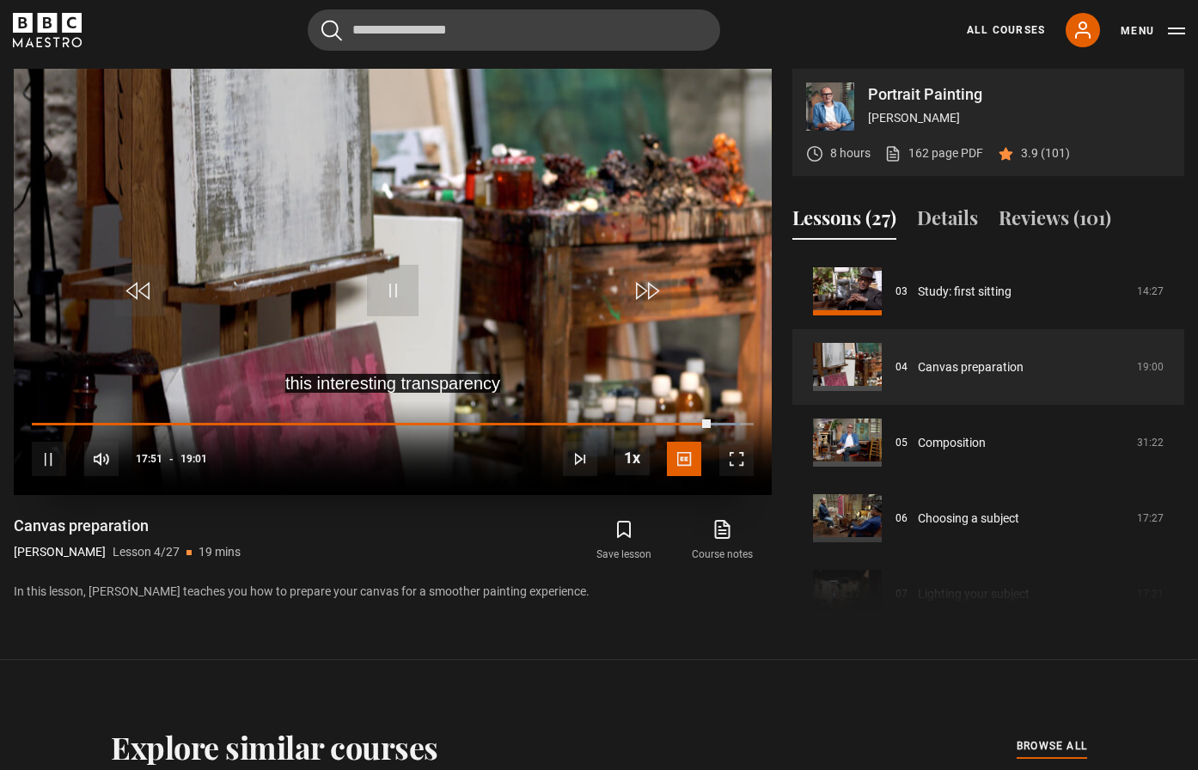
click at [403, 296] on span "Video Player" at bounding box center [393, 291] width 52 height 52
